Goal: Information Seeking & Learning: Learn about a topic

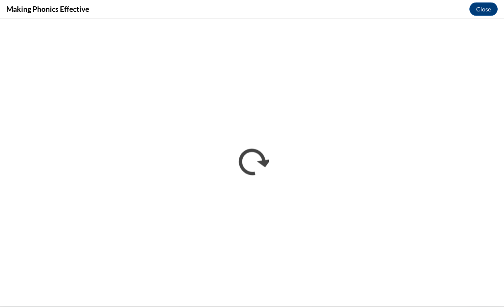
scroll to position [368, 0]
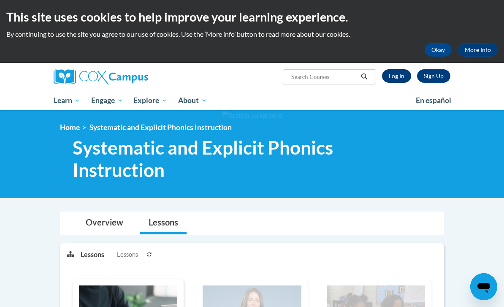
click at [398, 74] on link "Log In" at bounding box center [396, 76] width 29 height 14
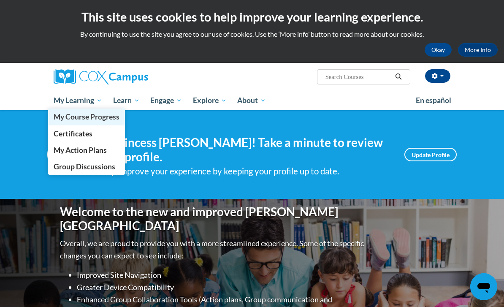
click at [81, 117] on span "My Course Progress" at bounding box center [87, 116] width 66 height 9
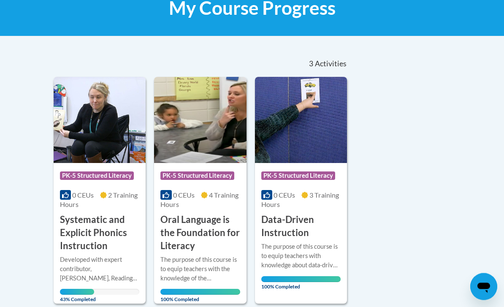
scroll to position [142, 0]
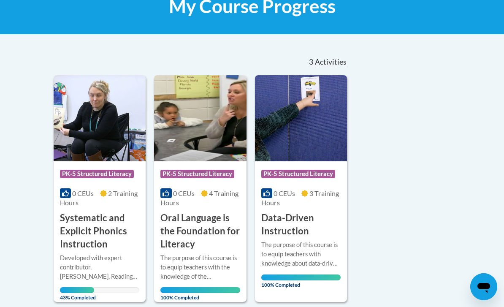
click at [78, 247] on h3 "Systematic and Explicit Phonics Instruction" at bounding box center [99, 231] width 79 height 39
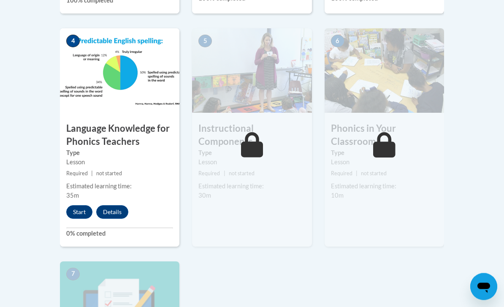
scroll to position [497, 0]
click at [77, 215] on button "Start" at bounding box center [79, 212] width 26 height 14
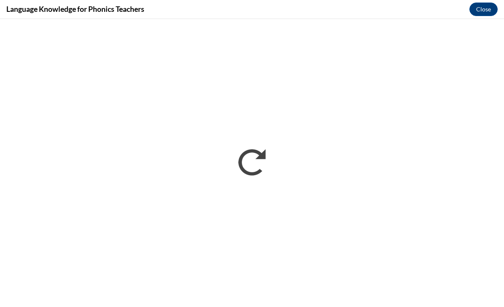
scroll to position [512, 0]
